Goal: Task Accomplishment & Management: Manage account settings

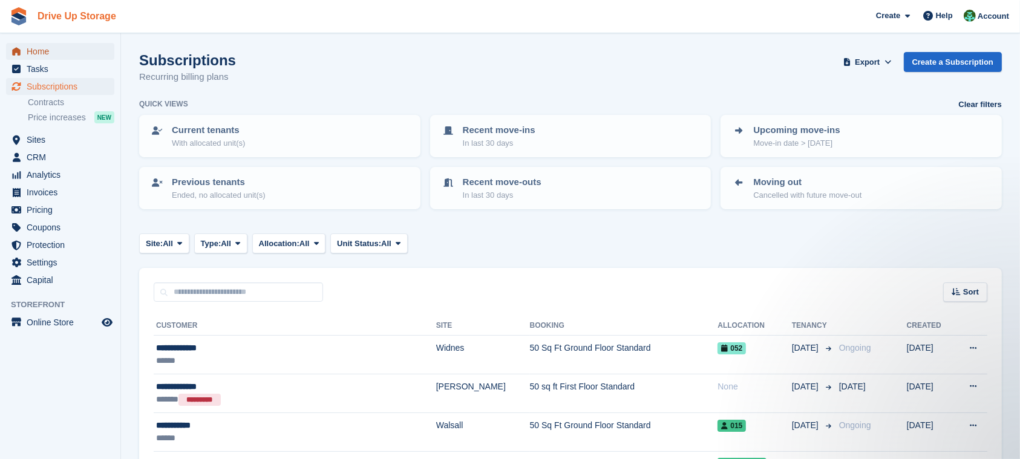
click at [99, 53] on span "Home" at bounding box center [63, 51] width 73 height 17
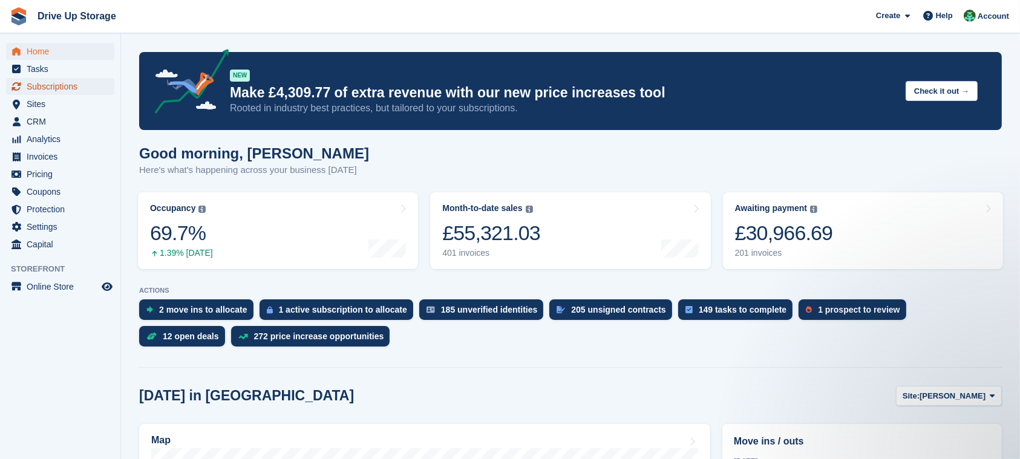
click at [89, 83] on span "Subscriptions" at bounding box center [63, 86] width 73 height 17
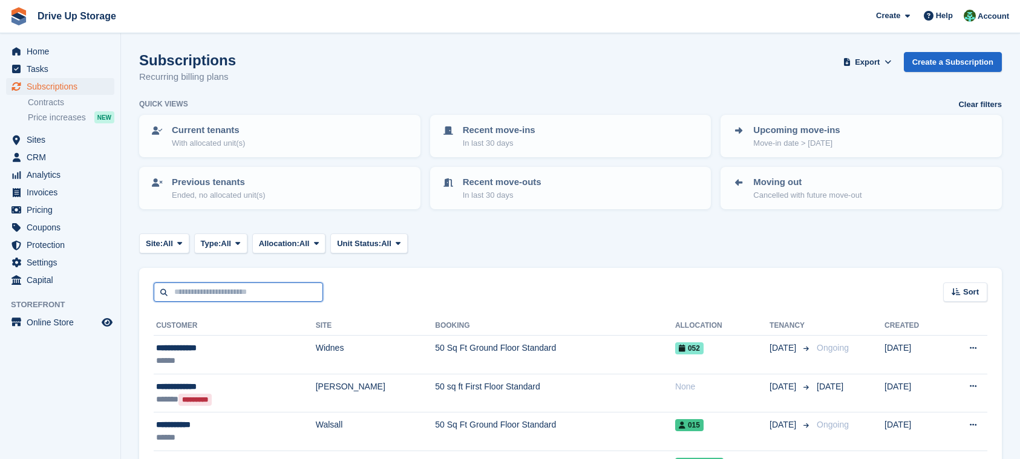
click at [282, 293] on input "text" at bounding box center [238, 292] width 169 height 20
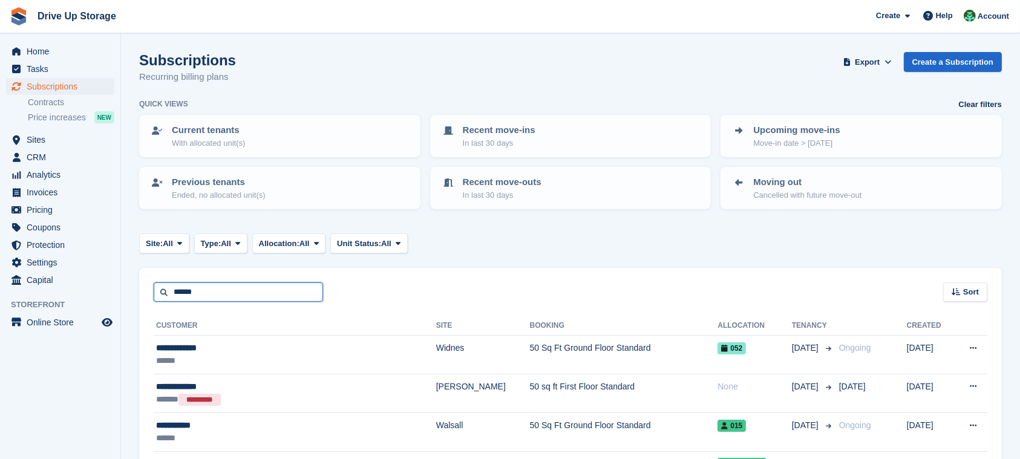
type input "******"
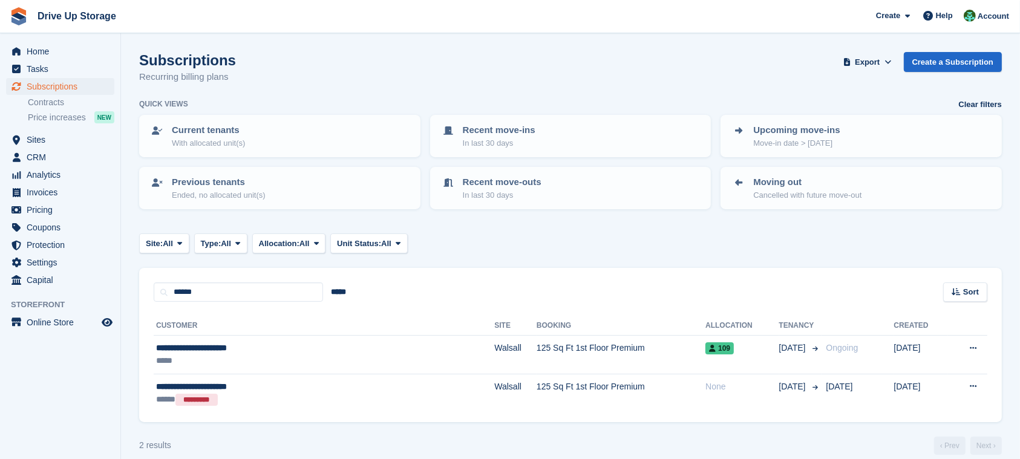
click at [536, 329] on th "Booking" at bounding box center [620, 325] width 169 height 19
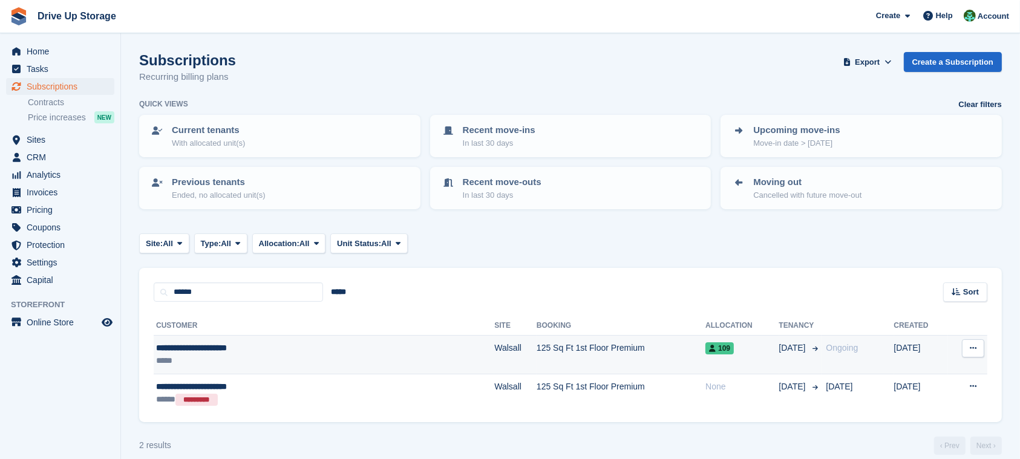
click at [536, 339] on td "125 Sq Ft 1st Floor Premium" at bounding box center [620, 355] width 169 height 39
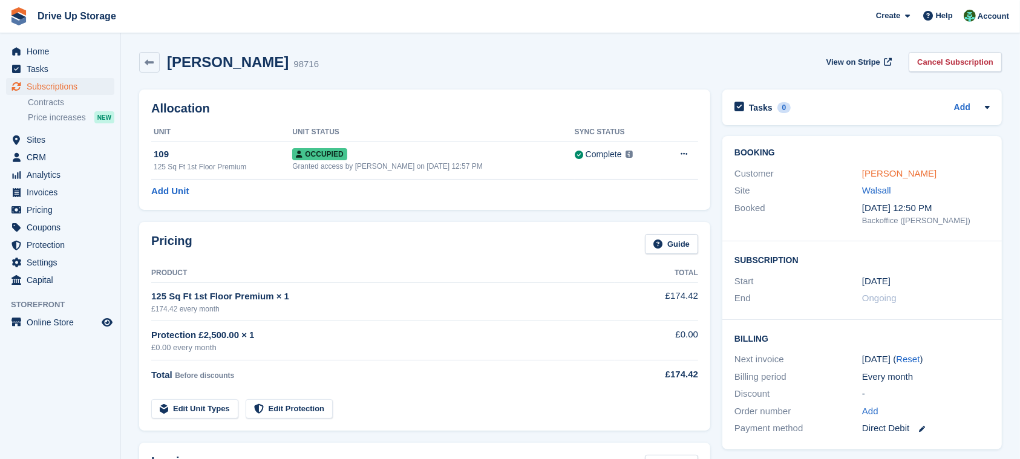
click at [921, 172] on link "Mrs Sandra Somers-Lloyd" at bounding box center [899, 173] width 74 height 10
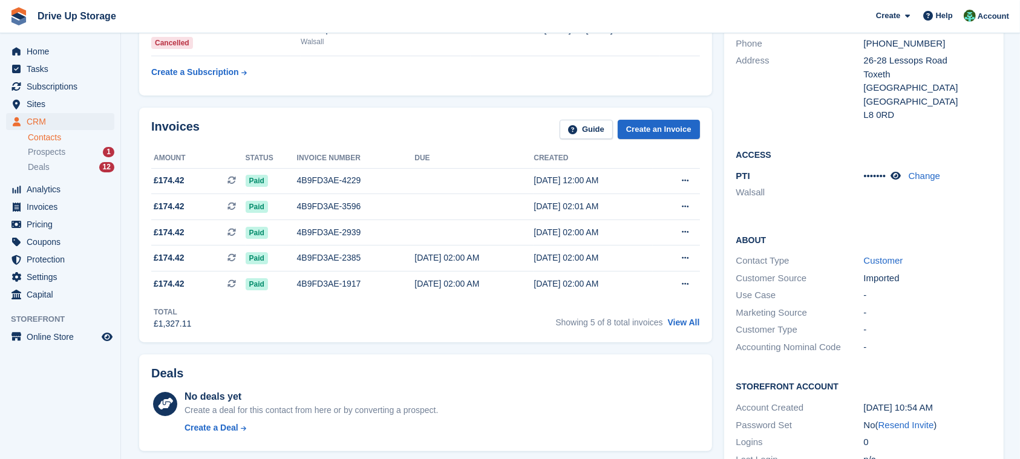
scroll to position [322, 0]
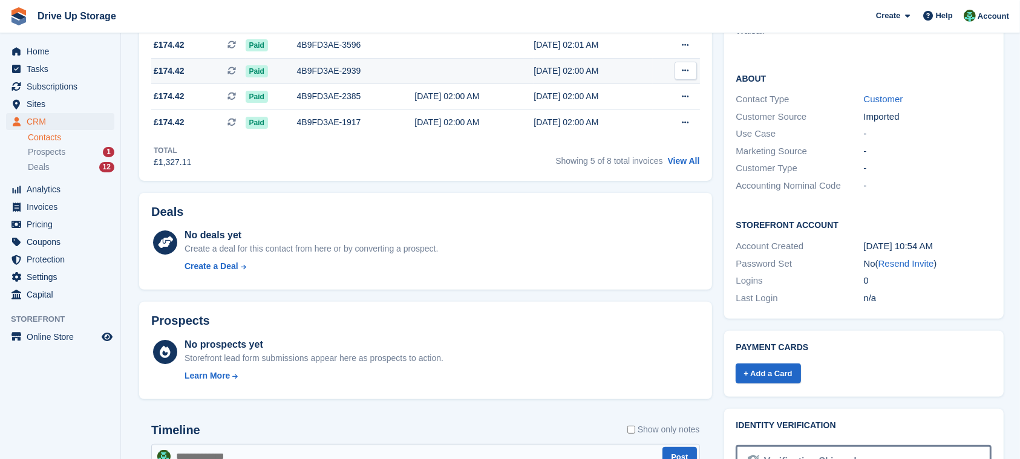
drag, startPoint x: 907, startPoint y: 250, endPoint x: 611, endPoint y: 64, distance: 349.5
click at [907, 258] on link "Resend Invite" at bounding box center [906, 263] width 56 height 10
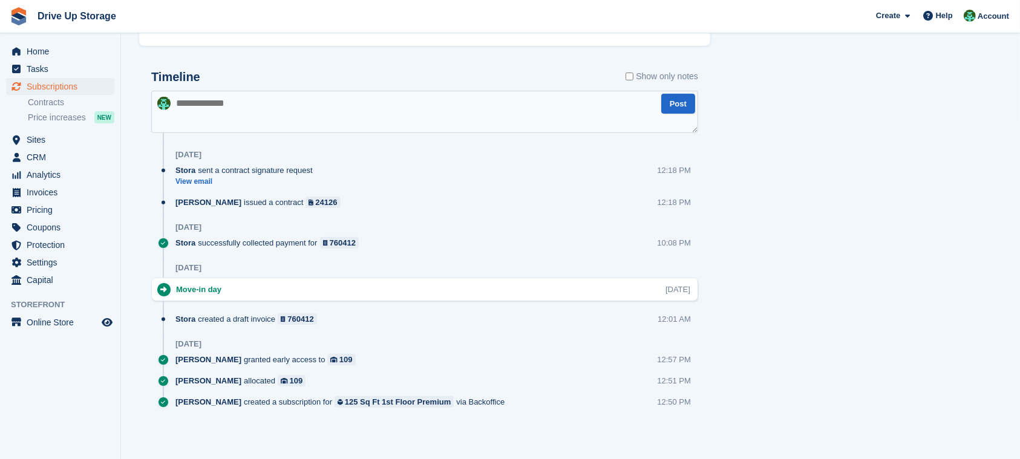
scroll to position [163, 0]
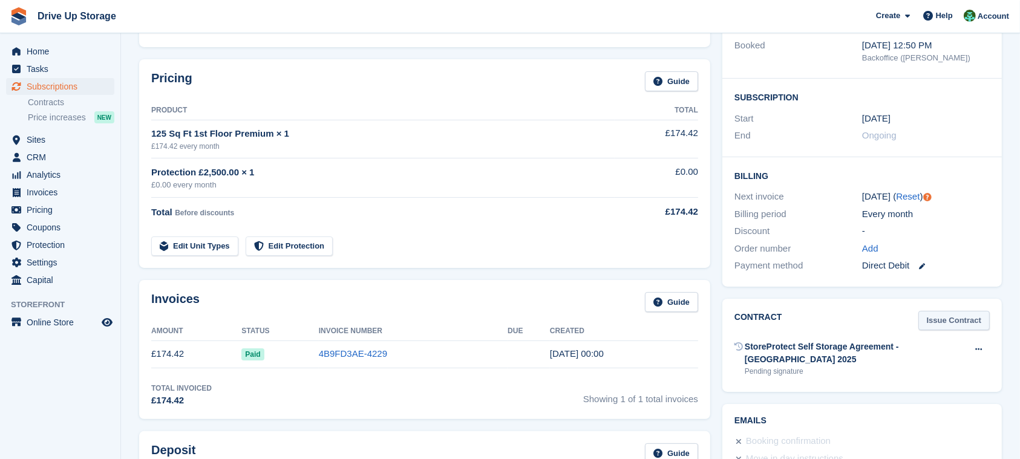
click at [973, 318] on link "Issue Contract" at bounding box center [953, 321] width 71 height 20
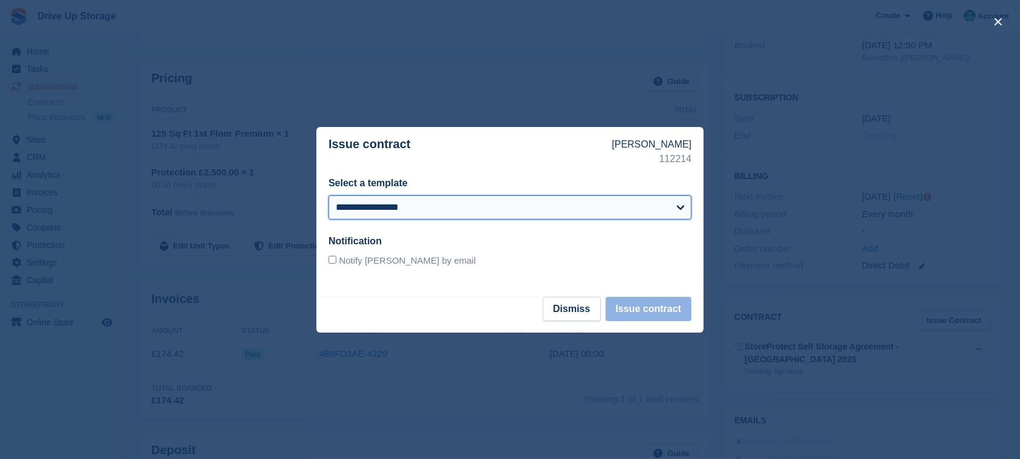
click at [419, 215] on select "**********" at bounding box center [509, 207] width 363 height 24
select select "***"
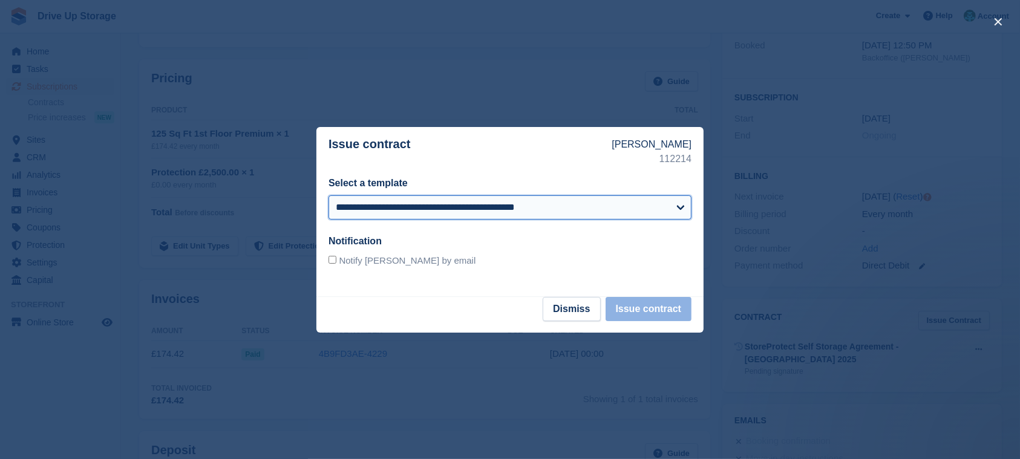
click at [328, 195] on select "**********" at bounding box center [509, 207] width 363 height 24
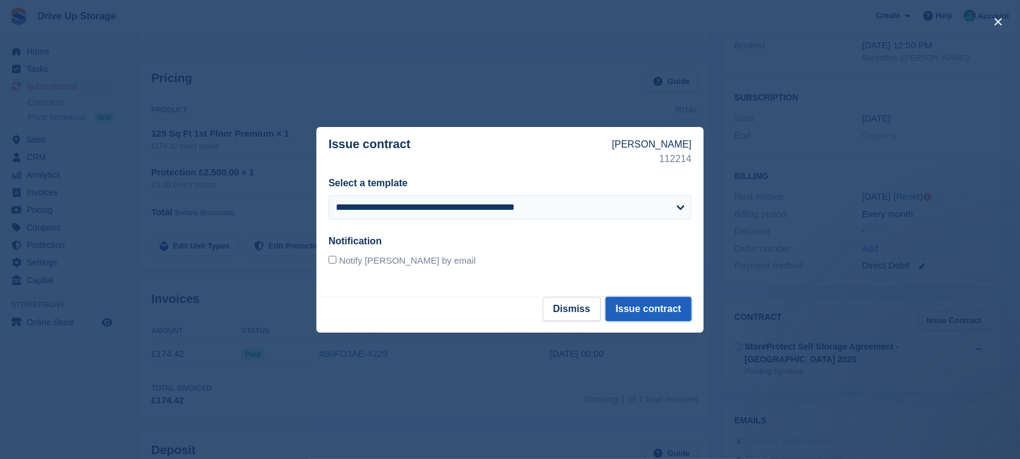
click at [673, 309] on button "Issue contract" at bounding box center [648, 309] width 86 height 24
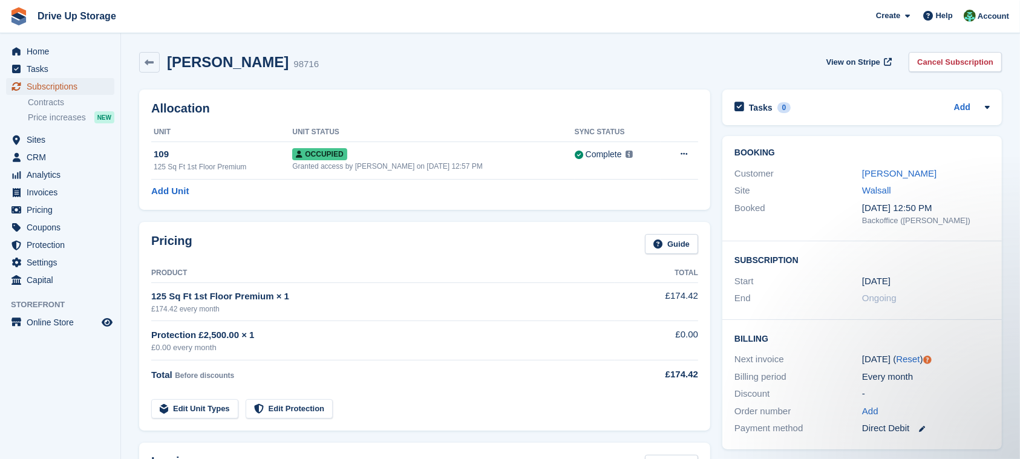
click at [87, 84] on span "Subscriptions" at bounding box center [63, 86] width 73 height 17
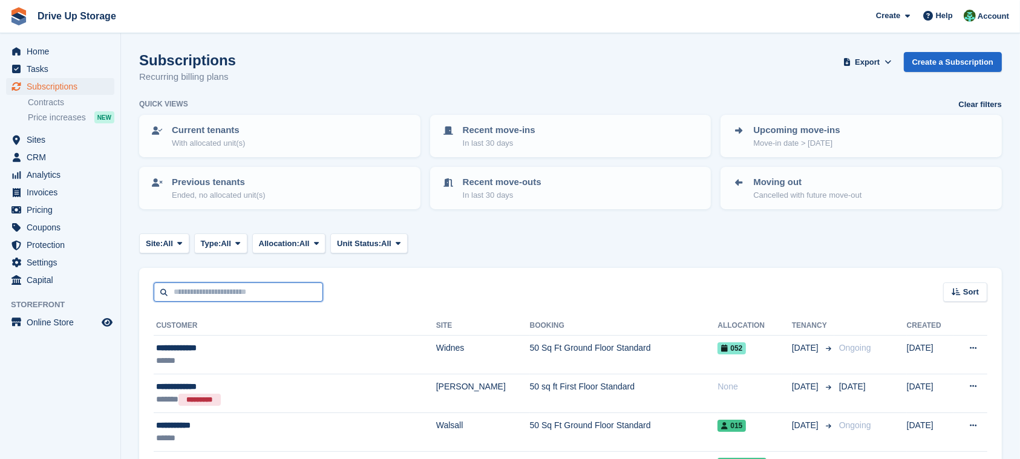
click at [313, 292] on input "text" at bounding box center [238, 292] width 169 height 20
paste input "**********"
type input "**********"
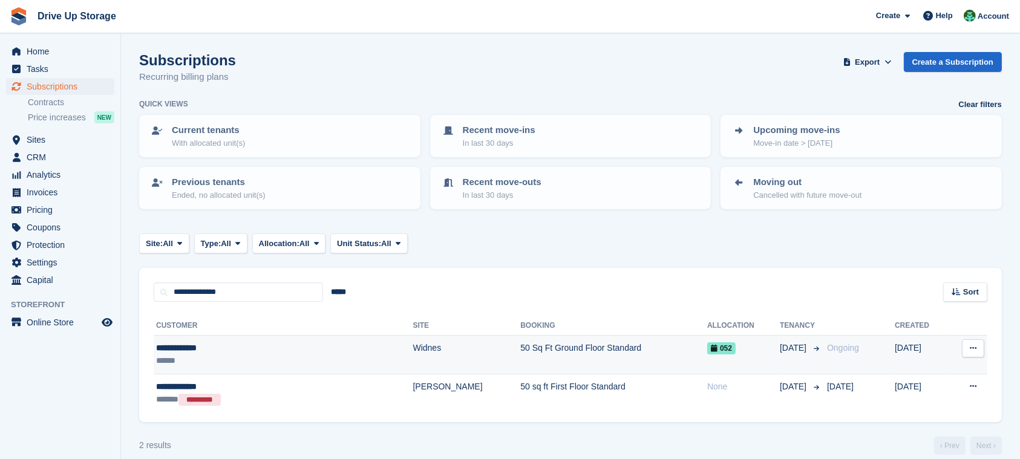
click at [520, 359] on td "50 Sq Ft Ground Floor Standard" at bounding box center [613, 355] width 187 height 39
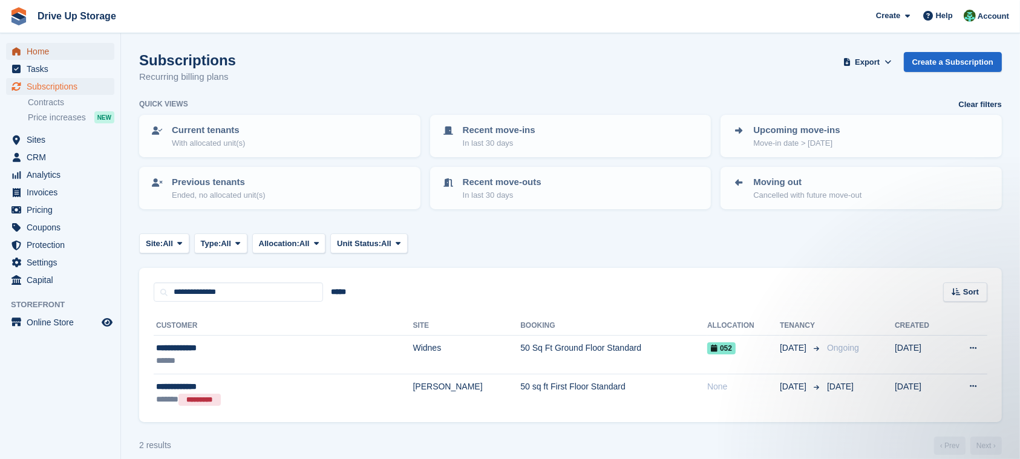
click at [60, 50] on span "Home" at bounding box center [63, 51] width 73 height 17
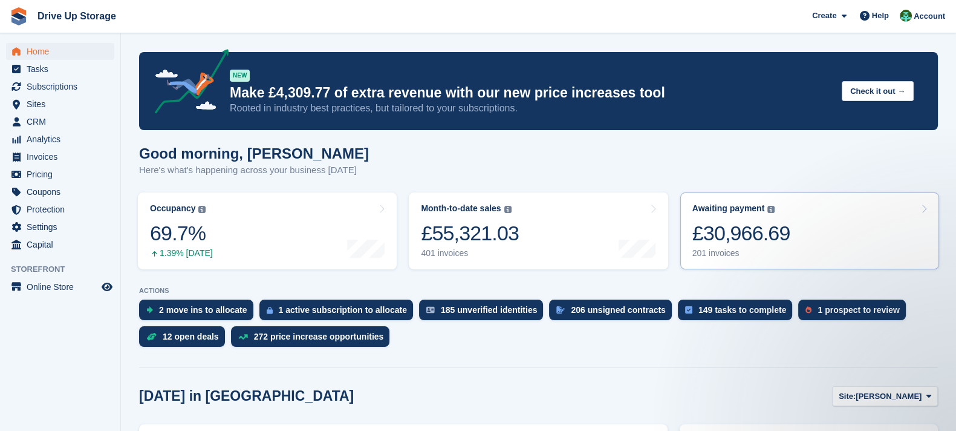
click at [807, 229] on link "Awaiting payment The total outstanding balance on all open invoices. £30,966.69…" at bounding box center [809, 230] width 259 height 77
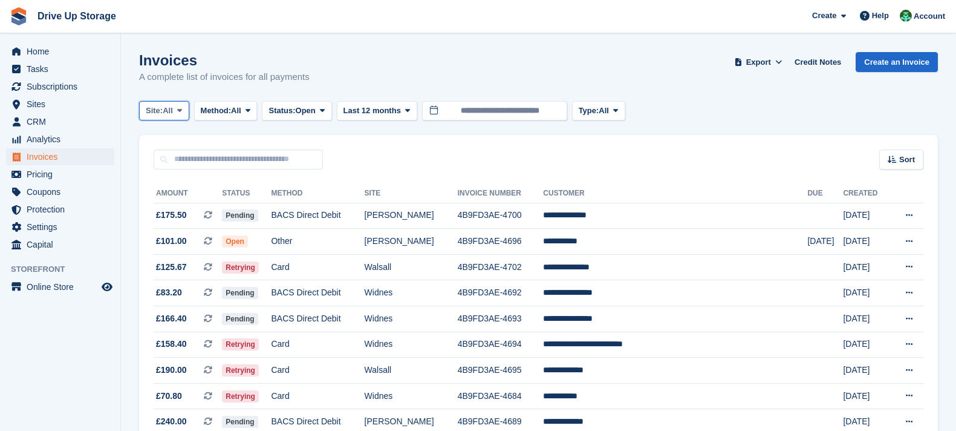
click at [172, 113] on span "All" at bounding box center [168, 111] width 10 height 12
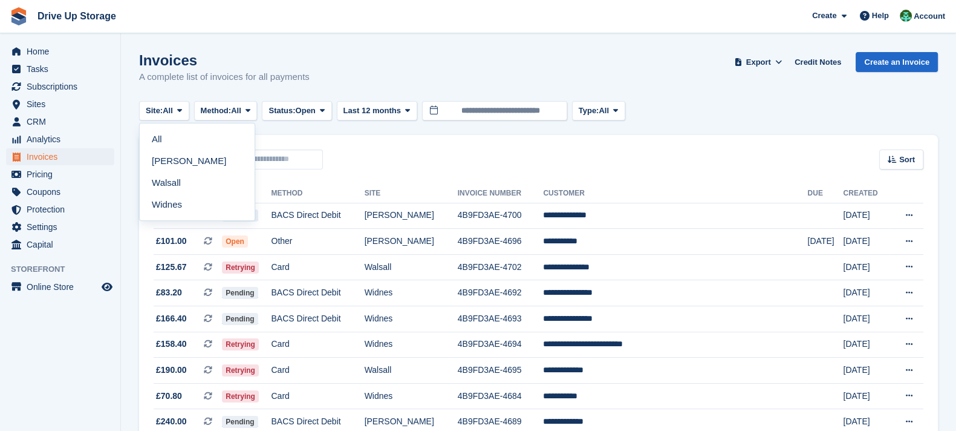
click at [189, 168] on link "[PERSON_NAME]" at bounding box center [197, 161] width 105 height 22
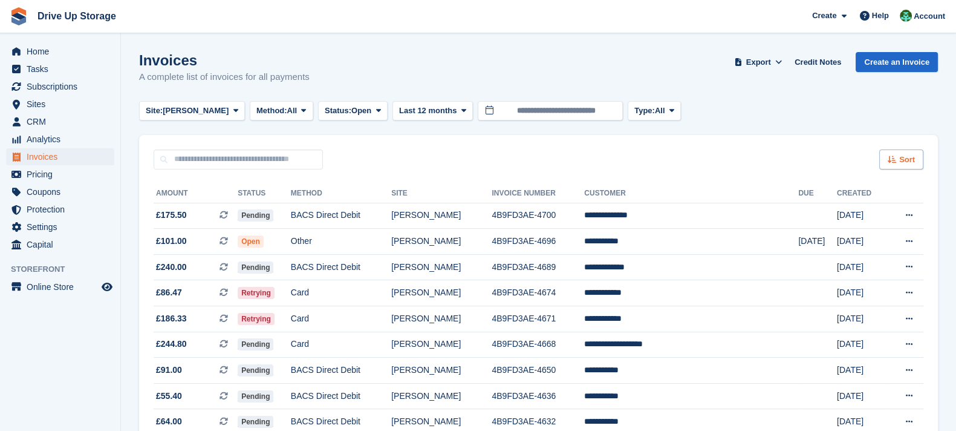
click at [904, 168] on div "Sort" at bounding box center [901, 159] width 44 height 20
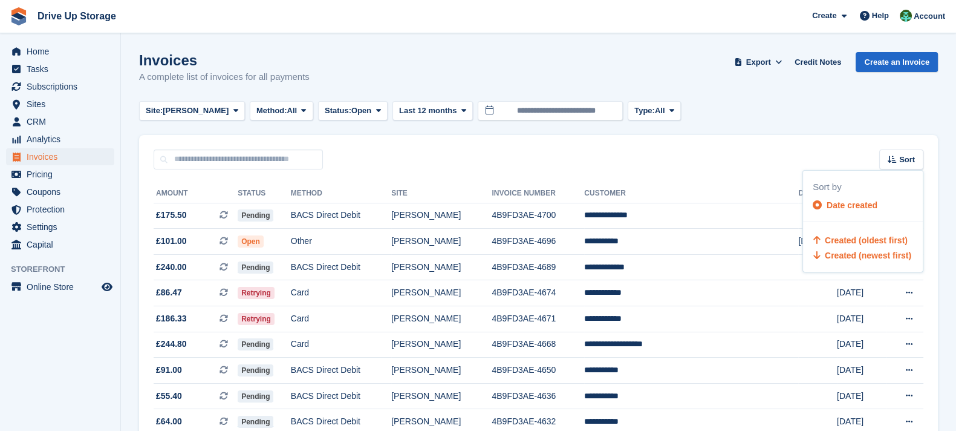
click at [892, 240] on span "Created (oldest first)" at bounding box center [866, 240] width 83 height 10
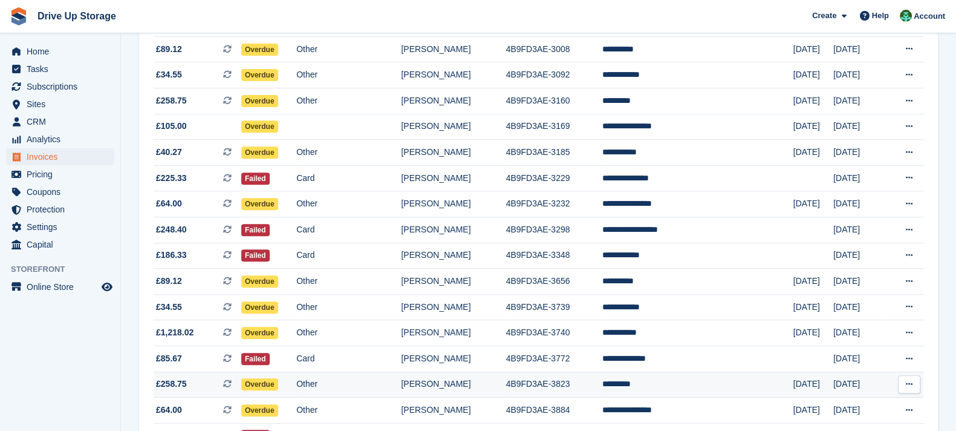
scroll to position [1130, 0]
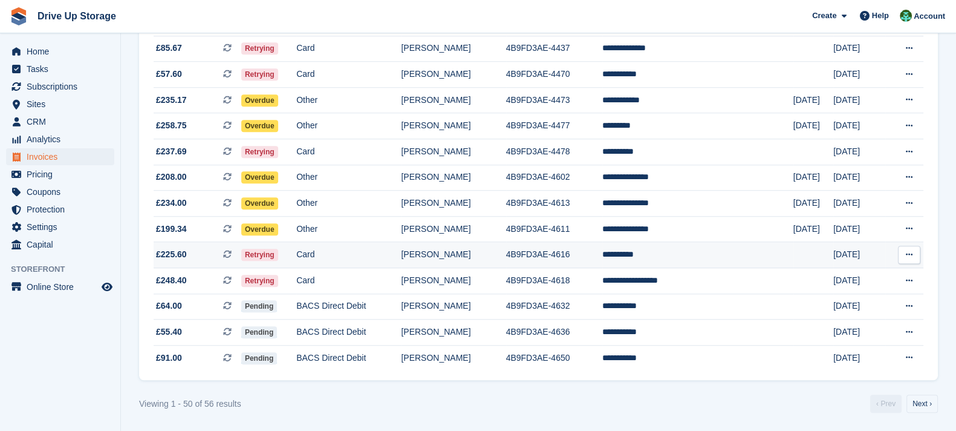
click at [477, 256] on td "[PERSON_NAME]" at bounding box center [453, 255] width 105 height 26
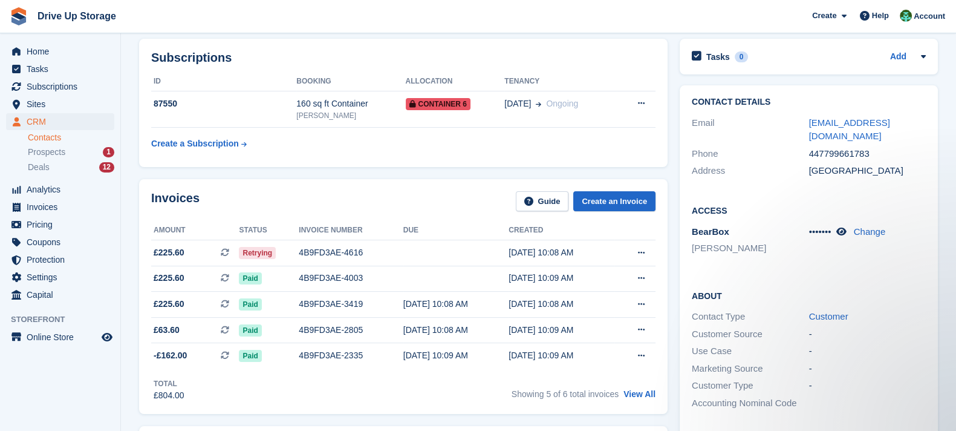
scroll to position [302, 0]
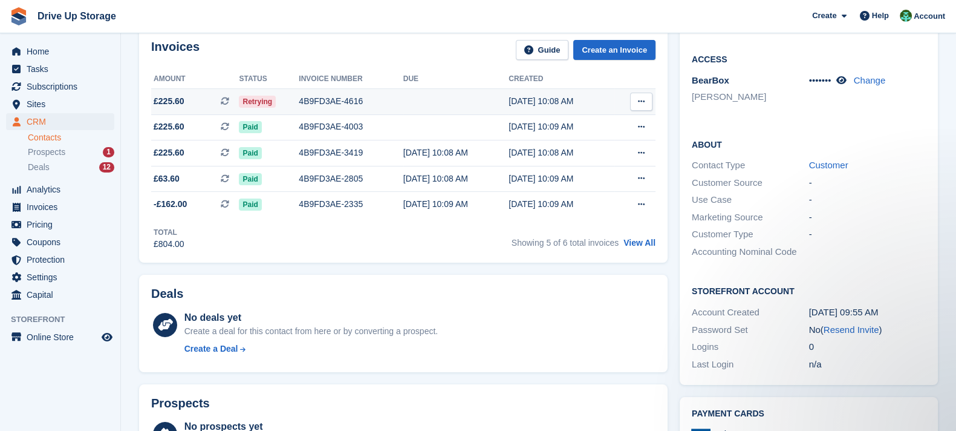
click at [331, 107] on td "4B9FD3AE-4616" at bounding box center [351, 102] width 104 height 26
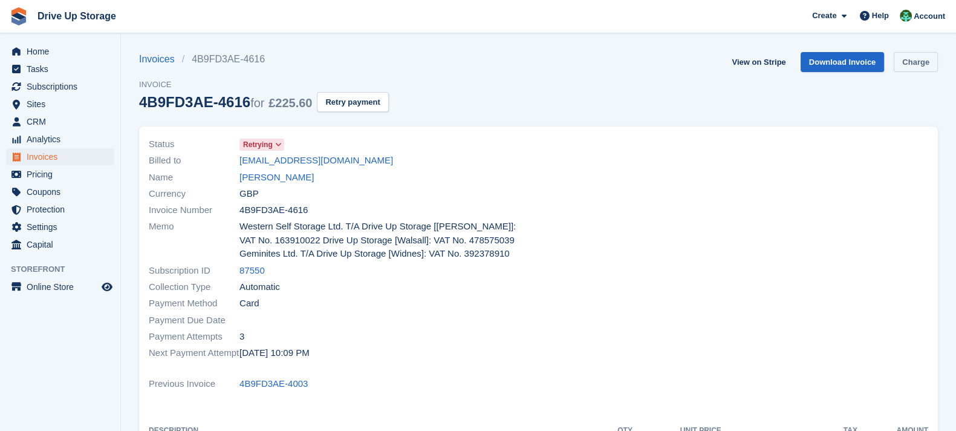
click at [916, 62] on link "Charge" at bounding box center [916, 62] width 44 height 20
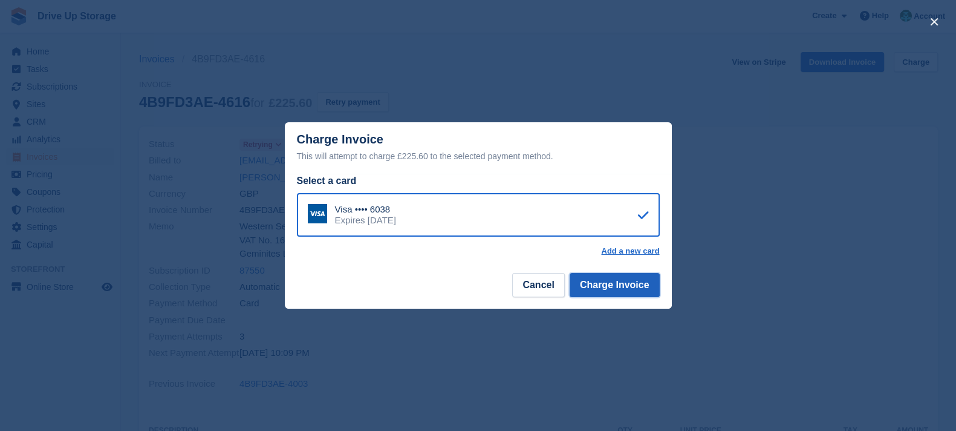
click at [608, 282] on button "Charge Invoice" at bounding box center [615, 285] width 90 height 24
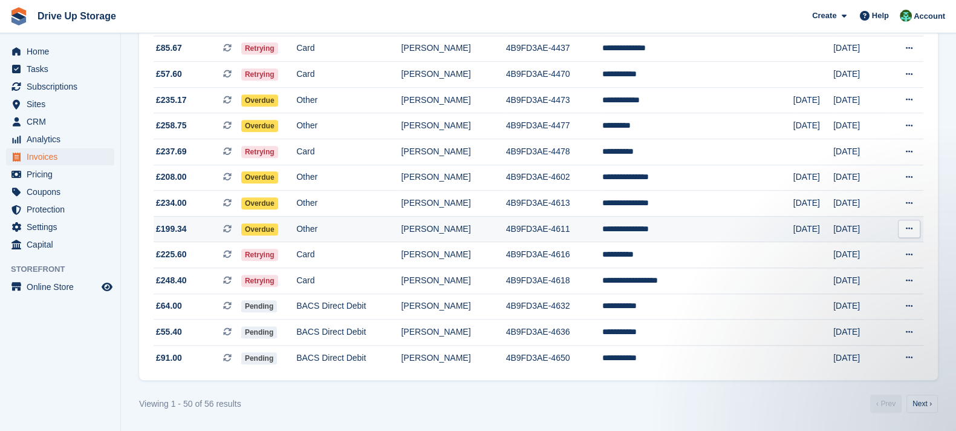
scroll to position [979, 0]
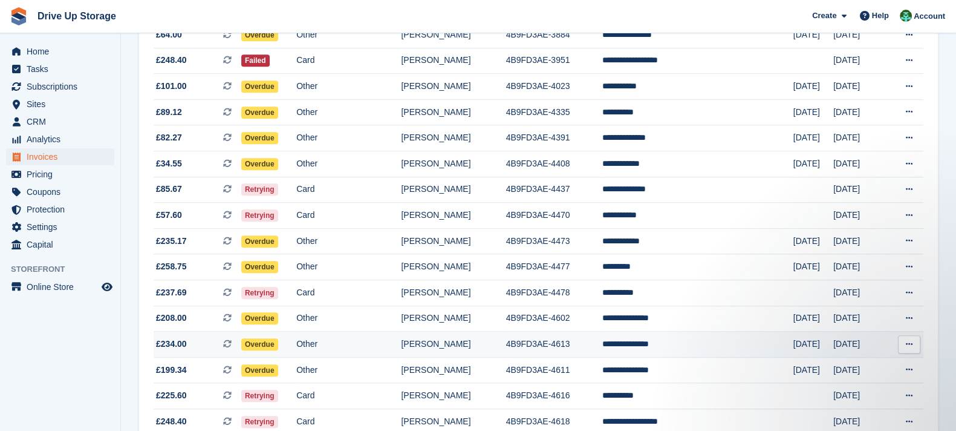
click at [614, 342] on td "**********" at bounding box center [697, 344] width 191 height 26
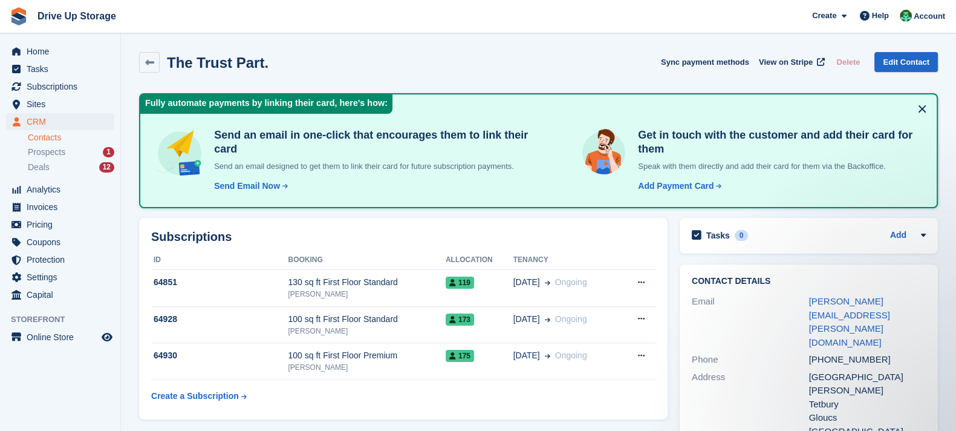
scroll to position [454, 0]
